Goal: Information Seeking & Learning: Check status

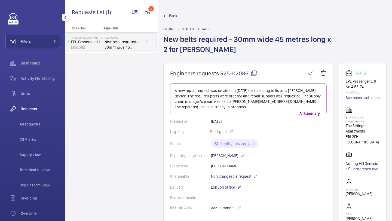
scroll to position [390, 0]
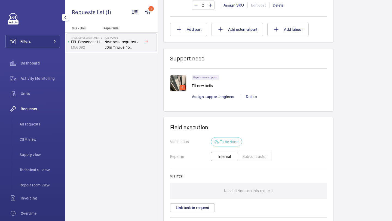
click at [41, 50] on div "Filters Dashboard Activity Monitoring Units Requests All requests CSM view Supp…" at bounding box center [32, 148] width 54 height 270
click at [44, 43] on button "Filters" at bounding box center [32, 41] width 54 height 13
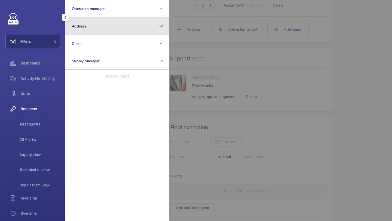
click at [93, 31] on button "Address" at bounding box center [116, 25] width 103 height 17
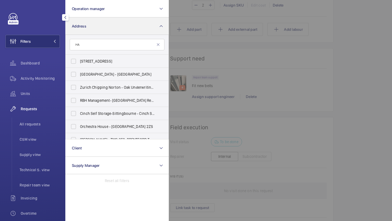
type input "H"
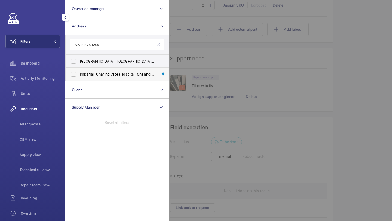
type input "CHARING CROSS"
click at [97, 79] on label "[GEOGRAPHIC_DATA] - [GEOGRAPHIC_DATA]" at bounding box center [113, 74] width 95 height 13
click at [79, 79] on input "[GEOGRAPHIC_DATA] - [GEOGRAPHIC_DATA]" at bounding box center [73, 74] width 11 height 11
checkbox input "true"
click at [221, 57] on div at bounding box center [365, 110] width 392 height 221
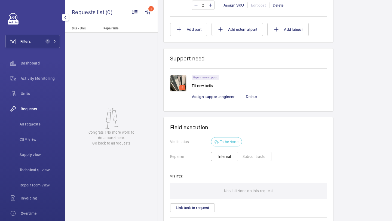
click at [43, 87] on div "Activity Monitoring" at bounding box center [32, 79] width 54 height 15
click at [44, 81] on div "Activity Monitoring" at bounding box center [32, 78] width 54 height 13
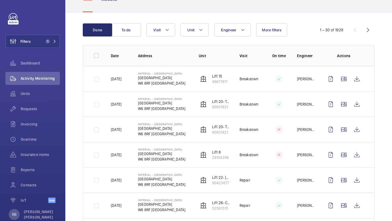
scroll to position [44, 0]
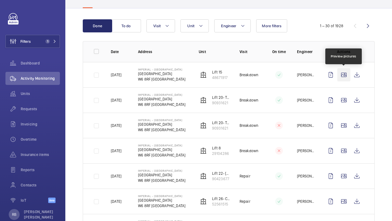
click at [341, 75] on wm-front-icon-button at bounding box center [343, 74] width 13 height 13
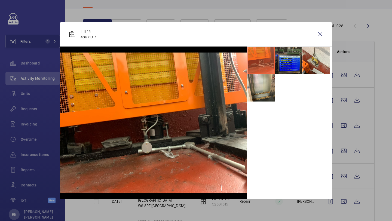
click at [289, 65] on li at bounding box center [288, 60] width 27 height 27
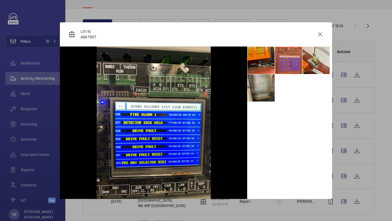
click at [258, 87] on li at bounding box center [261, 87] width 27 height 27
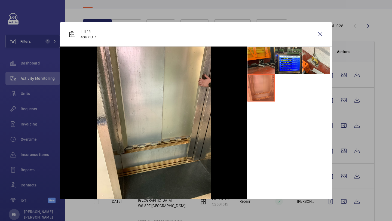
click at [258, 64] on li at bounding box center [261, 60] width 27 height 27
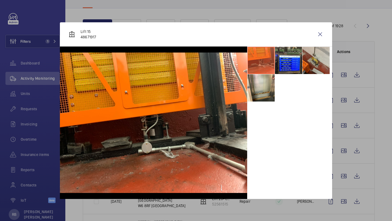
click at [304, 59] on li at bounding box center [316, 60] width 27 height 27
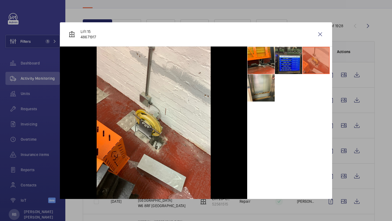
click at [293, 56] on li at bounding box center [288, 60] width 27 height 27
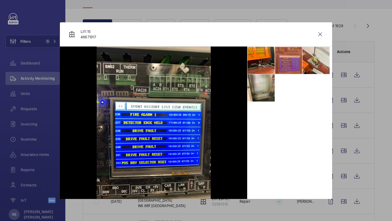
click at [328, 32] on div "Lift 15 48671917" at bounding box center [196, 34] width 272 height 24
click at [319, 33] on wm-front-icon-button at bounding box center [320, 34] width 13 height 13
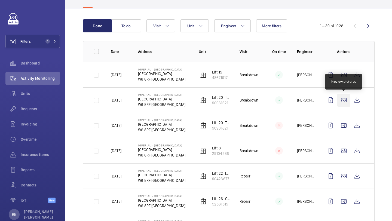
click at [347, 99] on wm-front-icon-button at bounding box center [343, 100] width 13 height 13
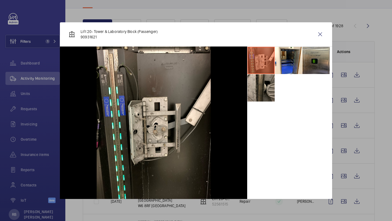
click at [264, 86] on li at bounding box center [261, 87] width 27 height 27
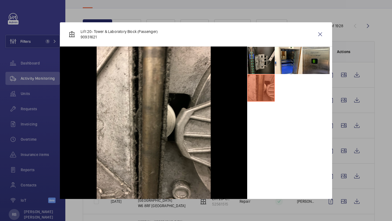
click at [265, 68] on li at bounding box center [261, 60] width 27 height 27
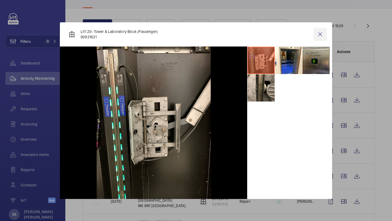
click at [321, 38] on wm-front-icon-button at bounding box center [320, 34] width 13 height 13
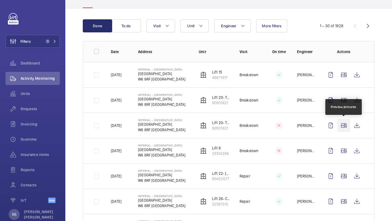
click at [343, 127] on wm-front-icon-button at bounding box center [343, 125] width 13 height 13
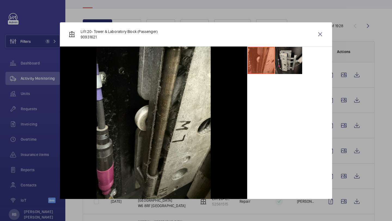
click at [292, 52] on li at bounding box center [288, 60] width 27 height 27
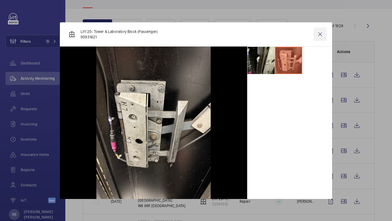
click at [314, 38] on wm-front-icon-button at bounding box center [320, 34] width 13 height 13
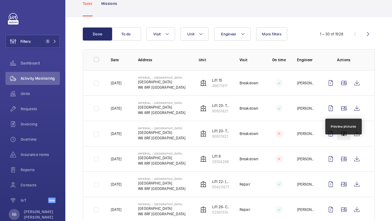
scroll to position [40, 0]
